Goal: Information Seeking & Learning: Find specific page/section

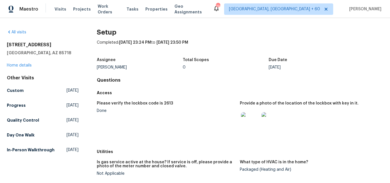
scroll to position [644, 0]
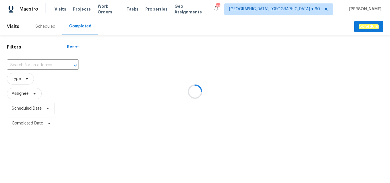
click at [29, 63] on div at bounding box center [195, 91] width 390 height 183
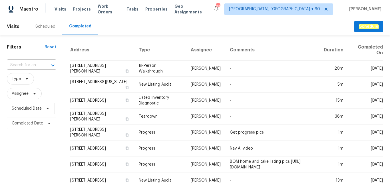
click at [23, 64] on input "text" at bounding box center [23, 65] width 33 height 9
paste input "1514 Barcus Dr, Georgetown, TX 78626"
type input "1514 Barcus Dr, Georgetown, TX 78626"
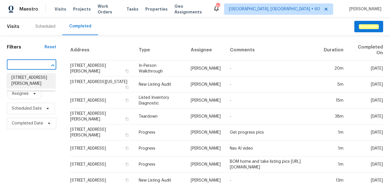
click at [36, 81] on li "1514 Barcus Dr, Georgetown, TX 78626" at bounding box center [31, 80] width 48 height 15
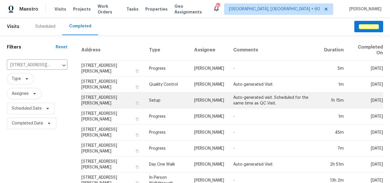
scroll to position [30, 0]
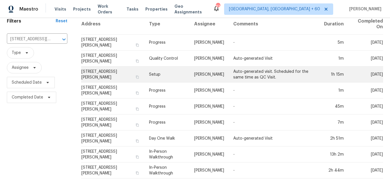
click at [159, 66] on td "Setup" at bounding box center [166, 74] width 45 height 16
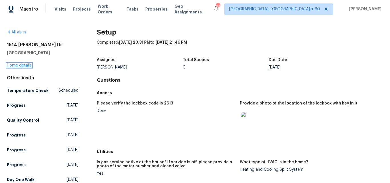
click at [21, 63] on link "Home details" at bounding box center [19, 65] width 25 height 4
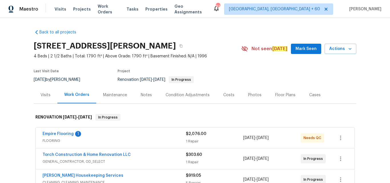
click at [248, 96] on div "Photos" at bounding box center [254, 95] width 13 height 6
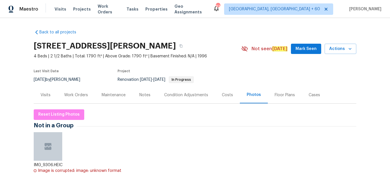
scroll to position [114, 0]
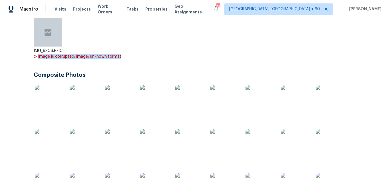
drag, startPoint x: 36, startPoint y: 57, endPoint x: 136, endPoint y: 62, distance: 100.0
click at [136, 62] on div "IMG_9306.HEIC Image is corrupted: image: unknown format" at bounding box center [195, 43] width 322 height 51
click at [144, 58] on div "IMG_9306.HEIC Image is corrupted: image: unknown format" at bounding box center [195, 43] width 322 height 51
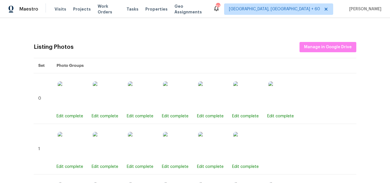
scroll to position [342, 0]
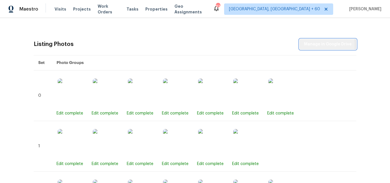
click at [308, 45] on span "Manage in Google Drive" at bounding box center [328, 44] width 48 height 7
